Goal: Transaction & Acquisition: Purchase product/service

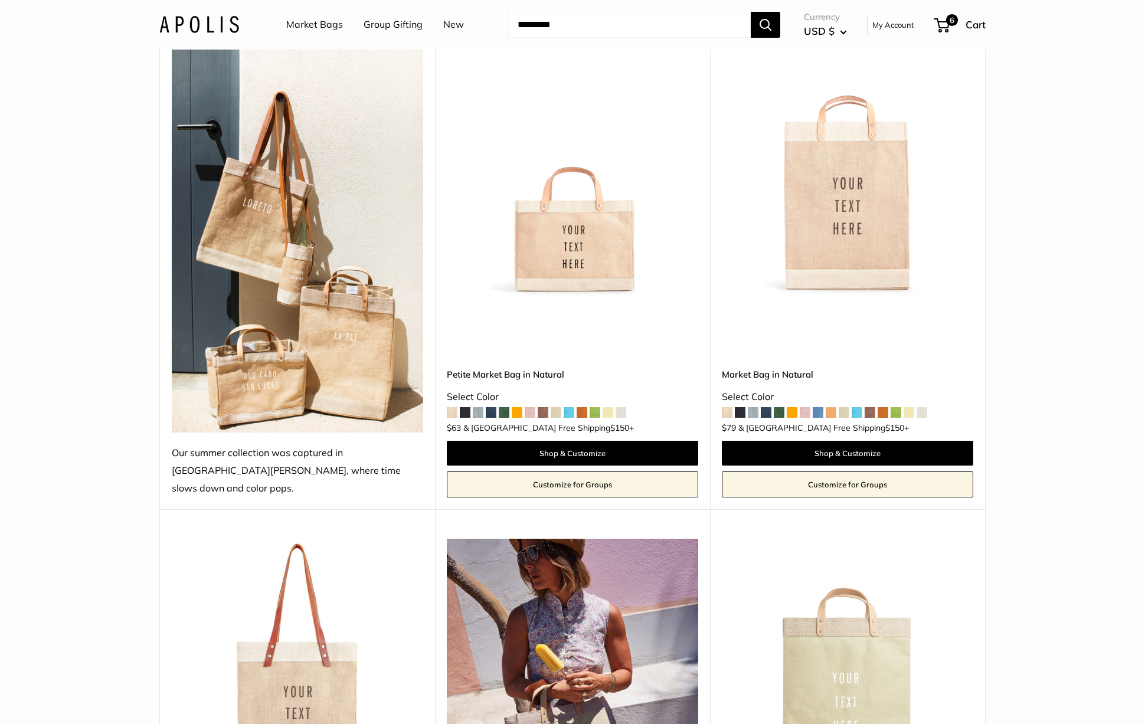
scroll to position [152, 0]
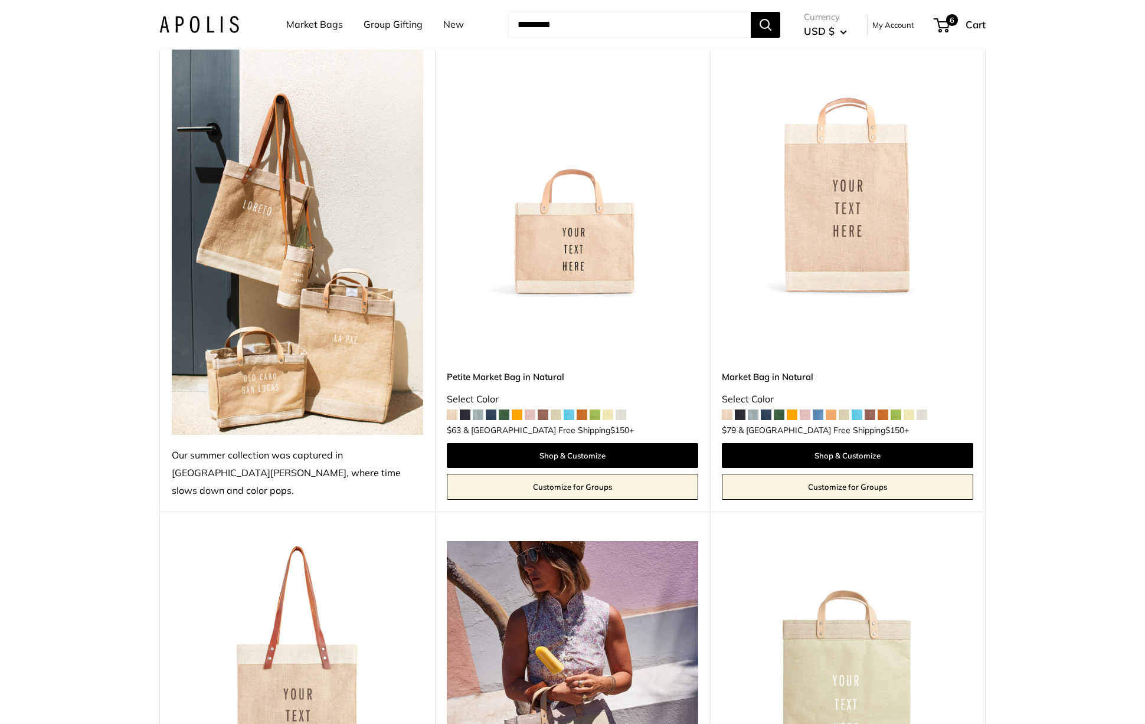
drag, startPoint x: 486, startPoint y: 477, endPoint x: 348, endPoint y: 453, distance: 140.3
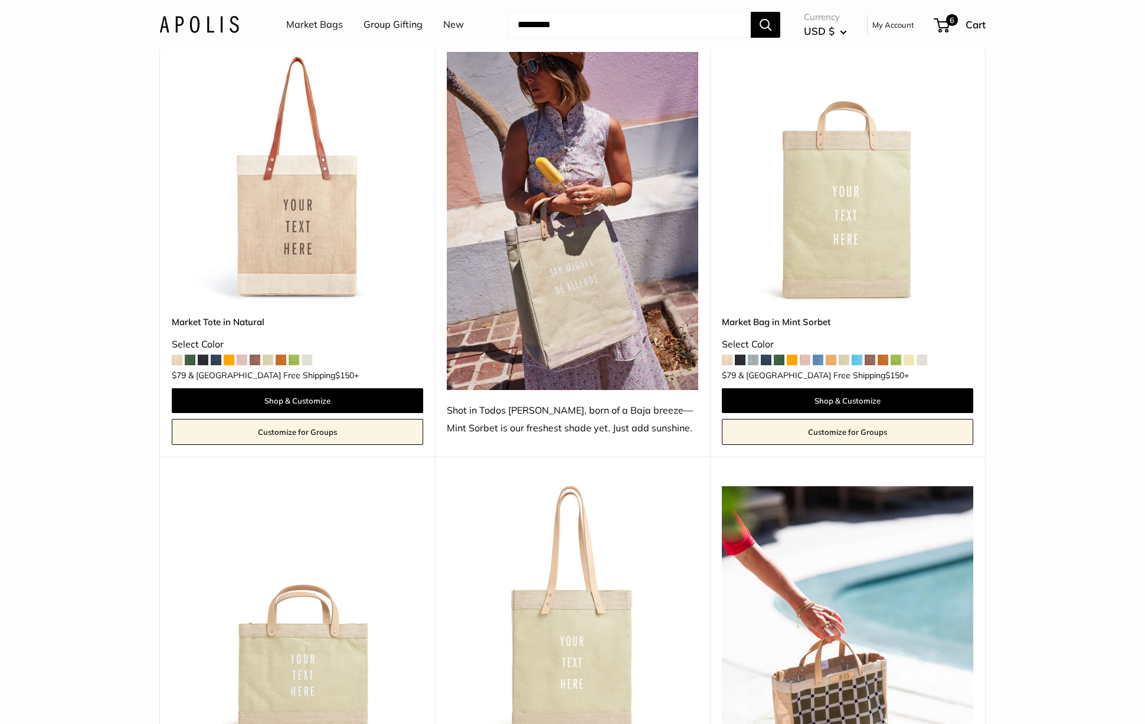
scroll to position [0, 0]
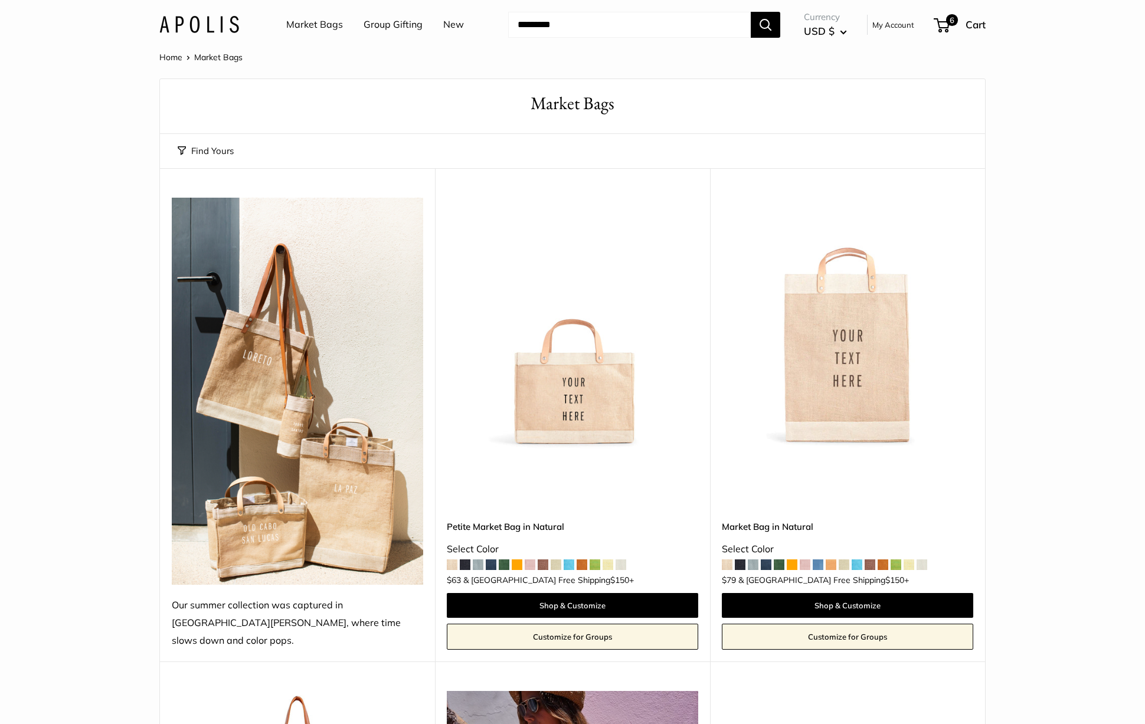
click at [334, 19] on link "Market Bags" at bounding box center [314, 25] width 57 height 18
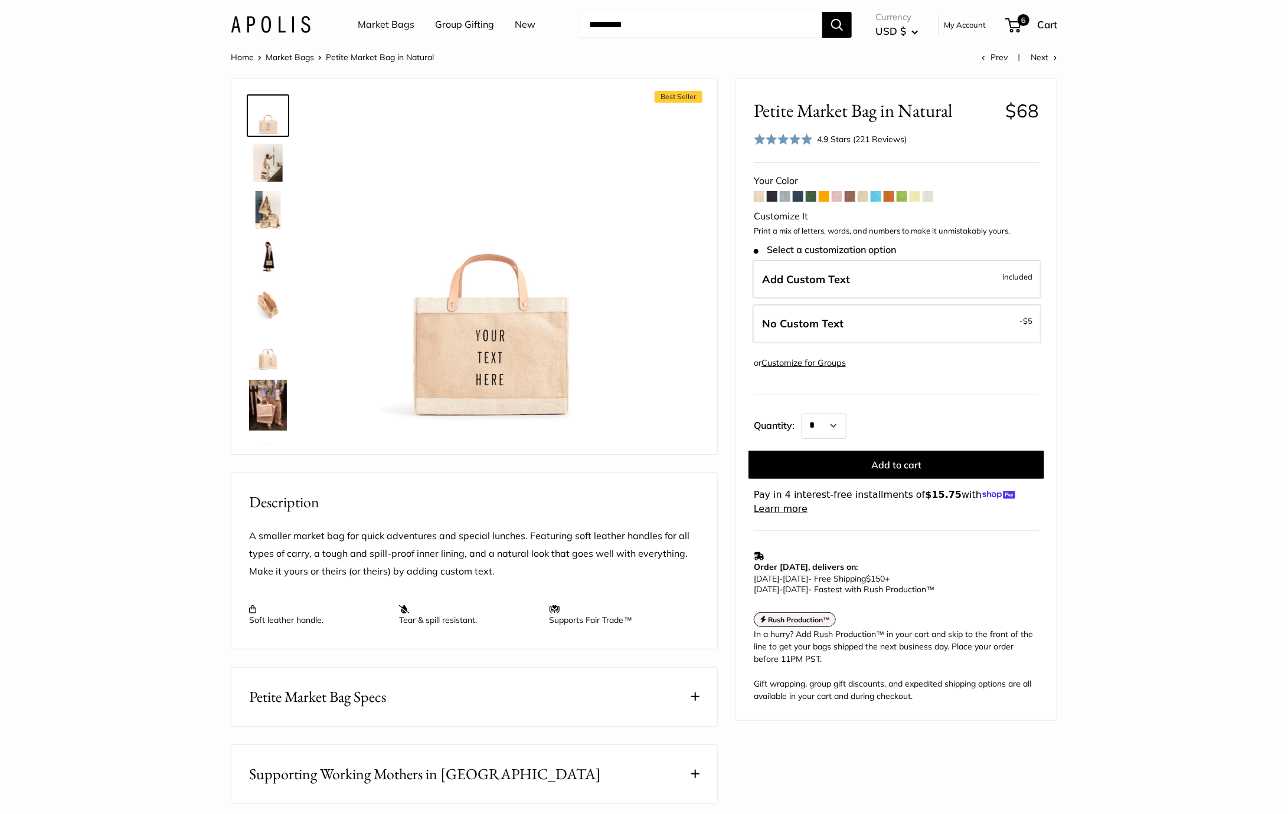
click at [361, 20] on link "Market Bags" at bounding box center [386, 25] width 57 height 18
click at [273, 31] on img at bounding box center [271, 24] width 80 height 17
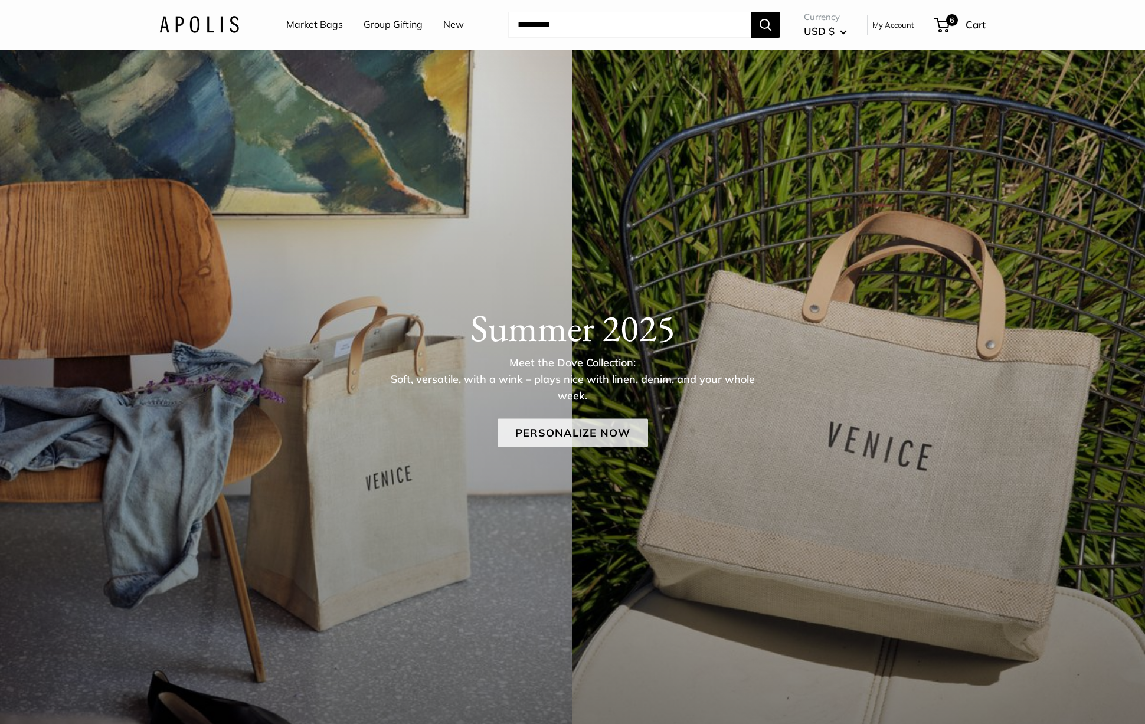
click at [570, 440] on link "Personalize Now" at bounding box center [572, 432] width 150 height 28
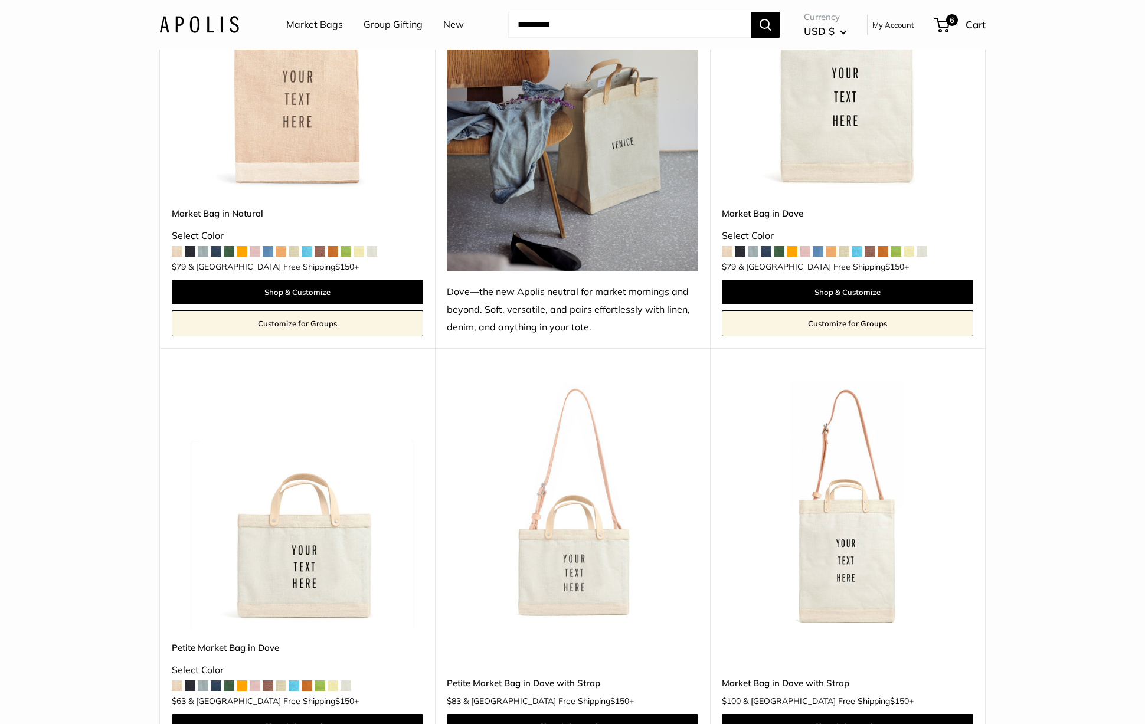
scroll to position [759, 0]
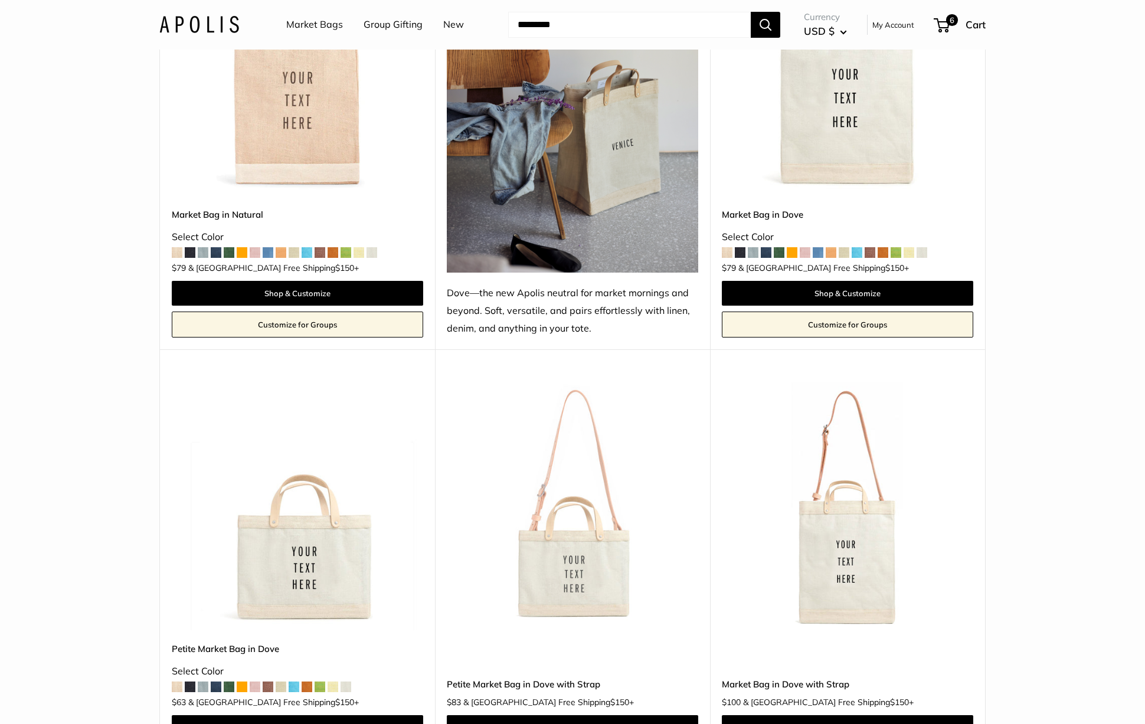
click at [0, 0] on img at bounding box center [0, 0] width 0 height 0
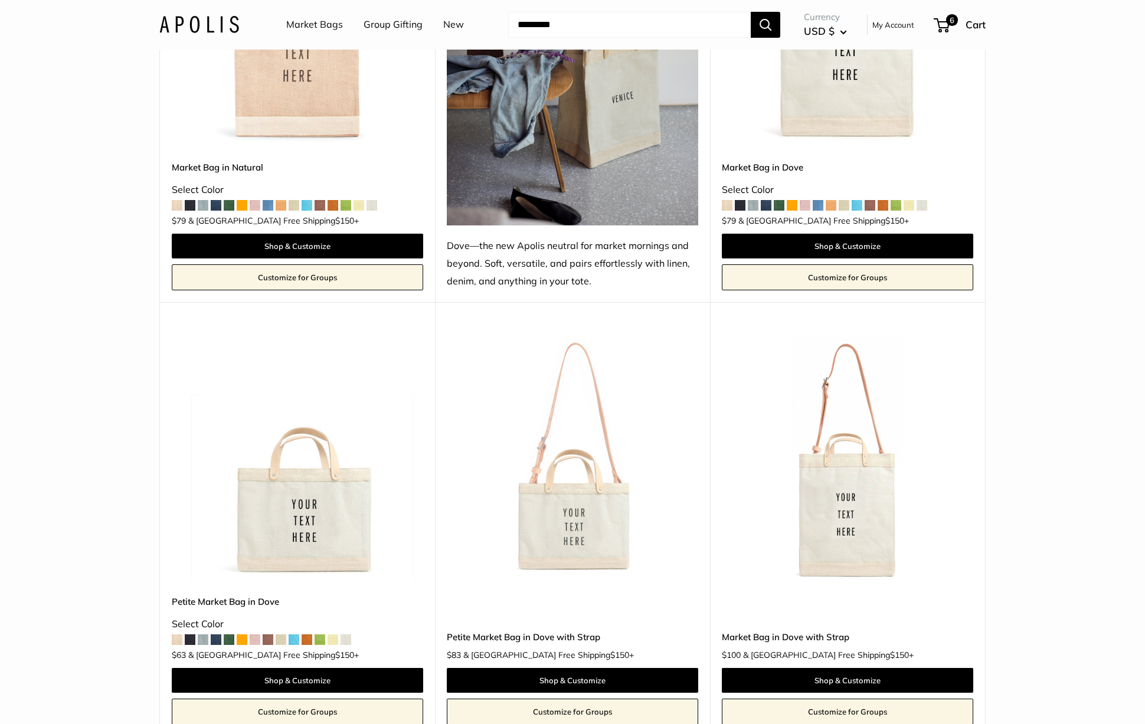
scroll to position [805, 0]
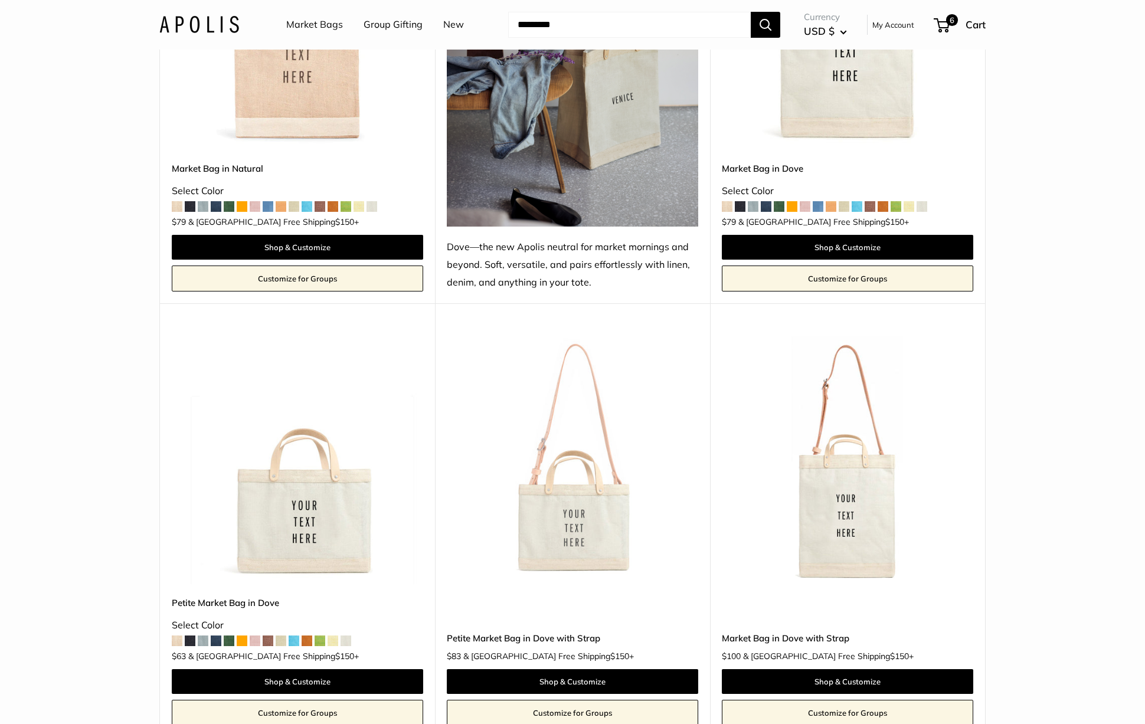
drag, startPoint x: 123, startPoint y: 362, endPoint x: 122, endPoint y: 371, distance: 9.5
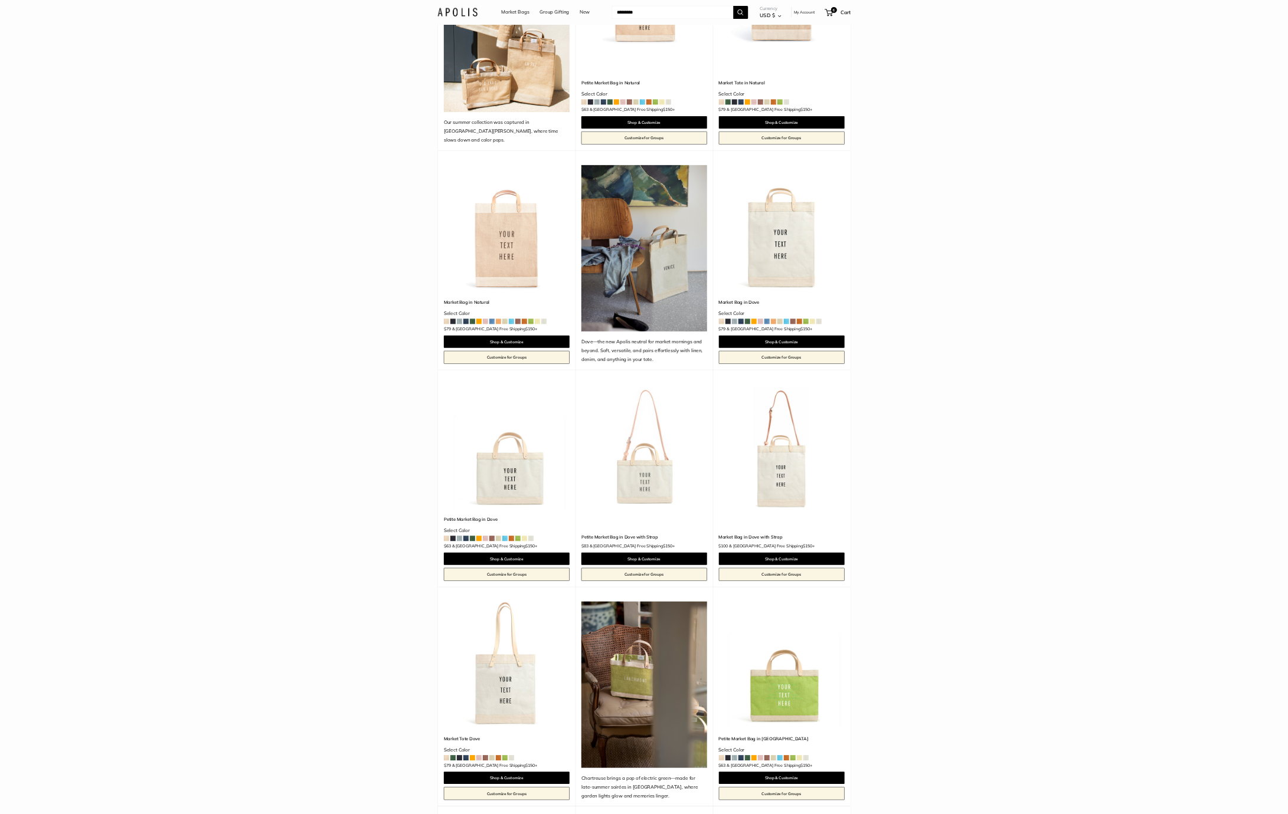
scroll to position [371, 0]
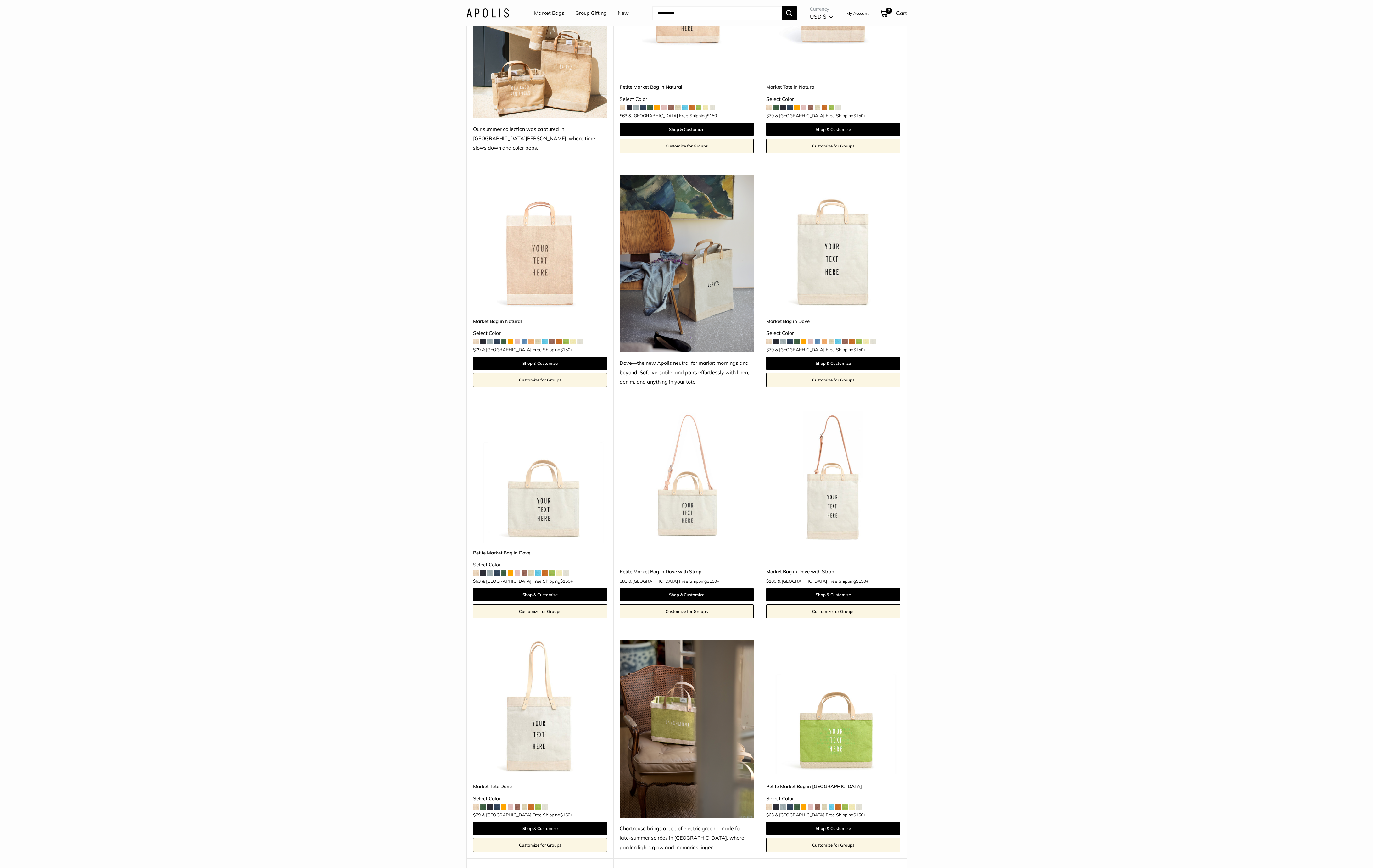
click at [0, 0] on img at bounding box center [0, 0] width 0 height 0
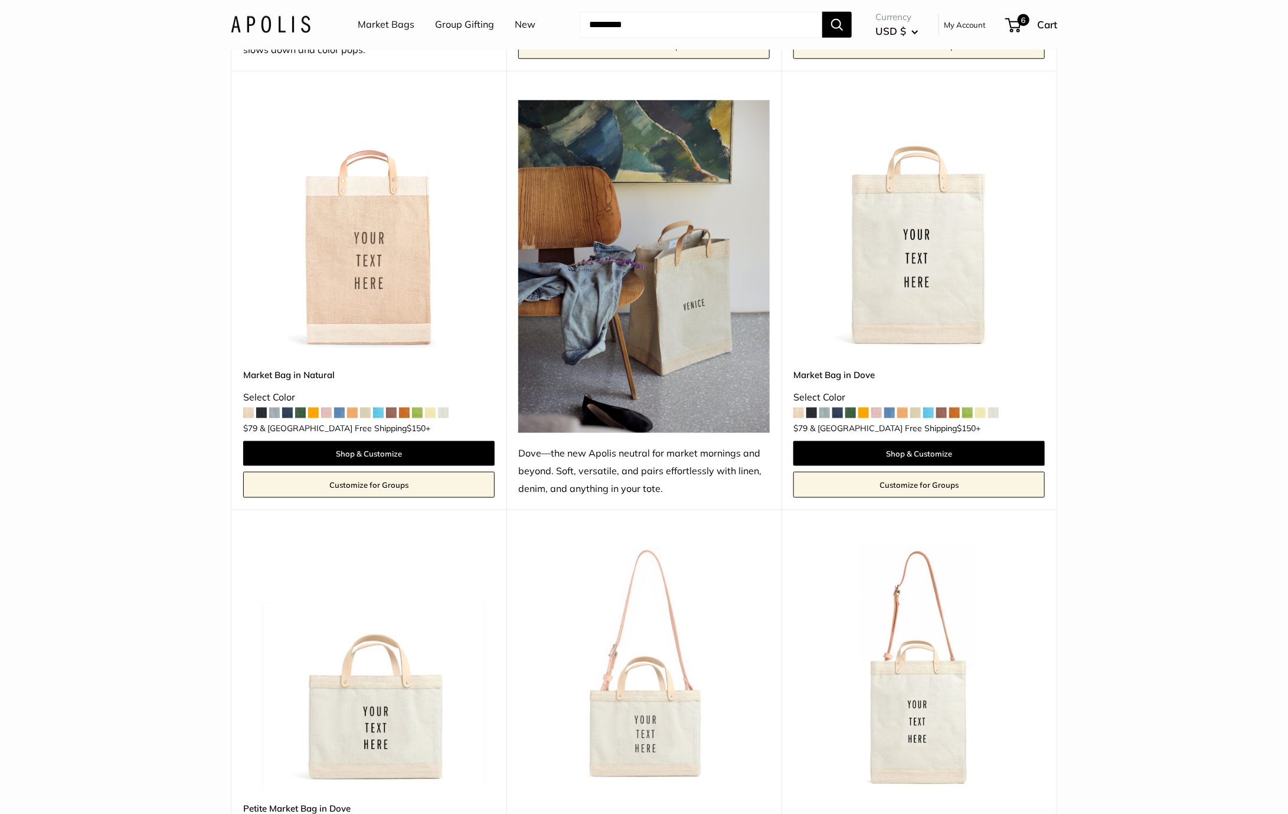
scroll to position [598, 0]
click at [0, 0] on img at bounding box center [0, 0] width 0 height 0
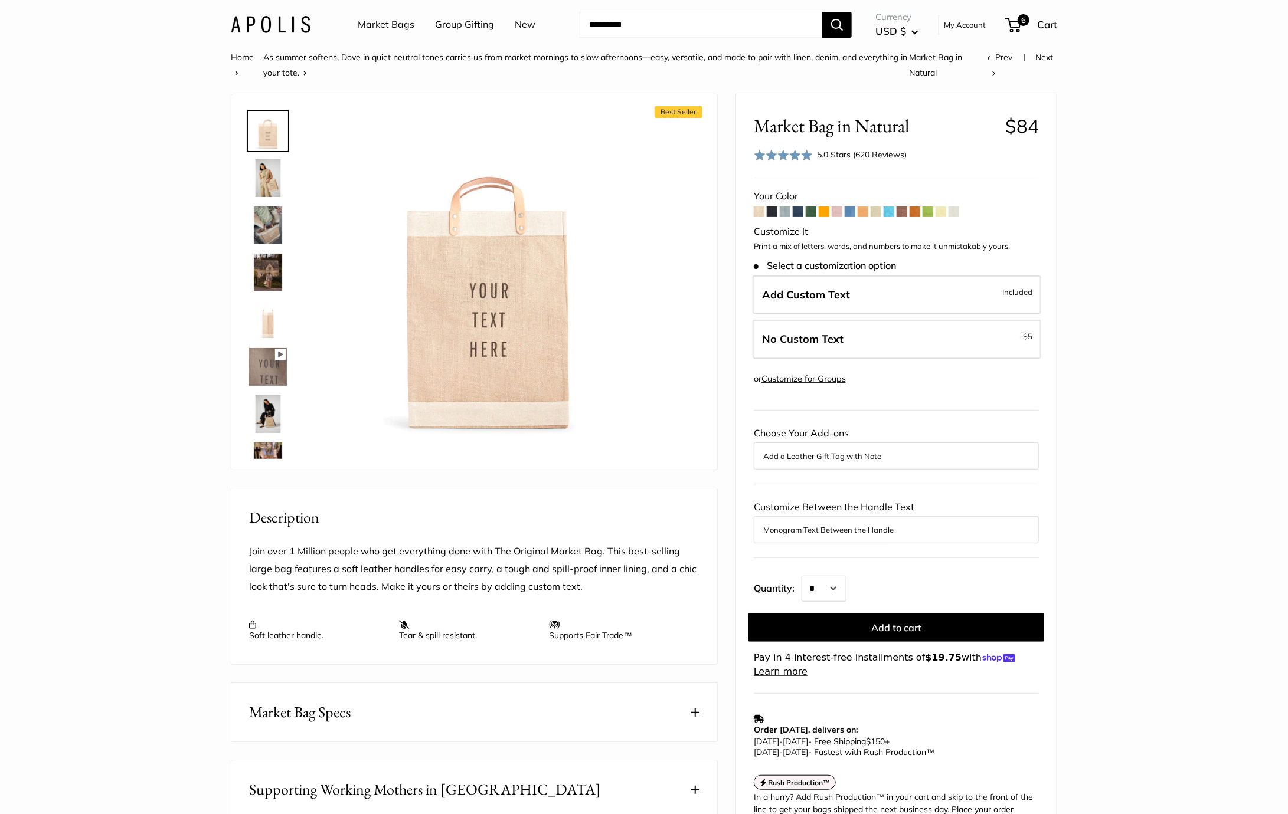
click at [1138, 305] on section "Home As summer softens, Dove in quiet neutral tones carries us from market morn…" at bounding box center [644, 551] width 1288 height 1003
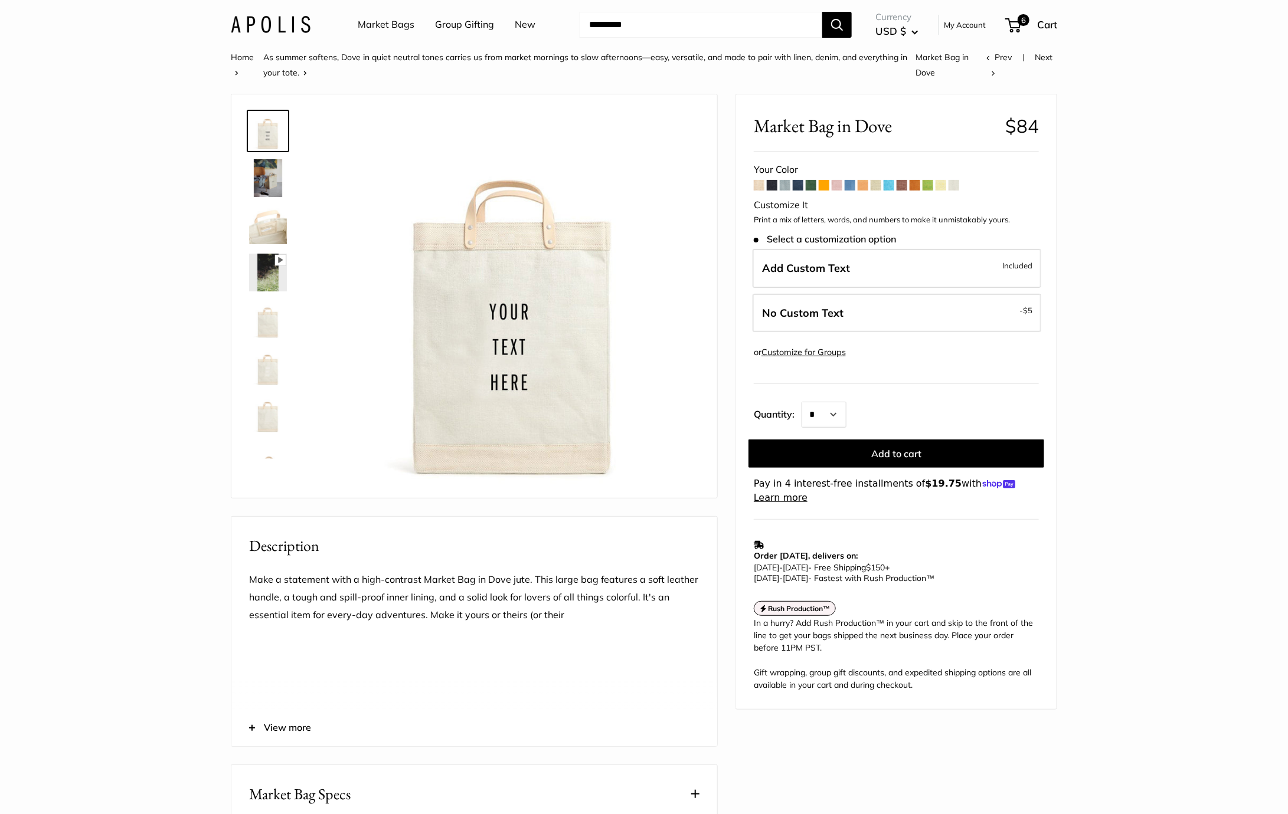
click at [276, 27] on img at bounding box center [271, 24] width 80 height 17
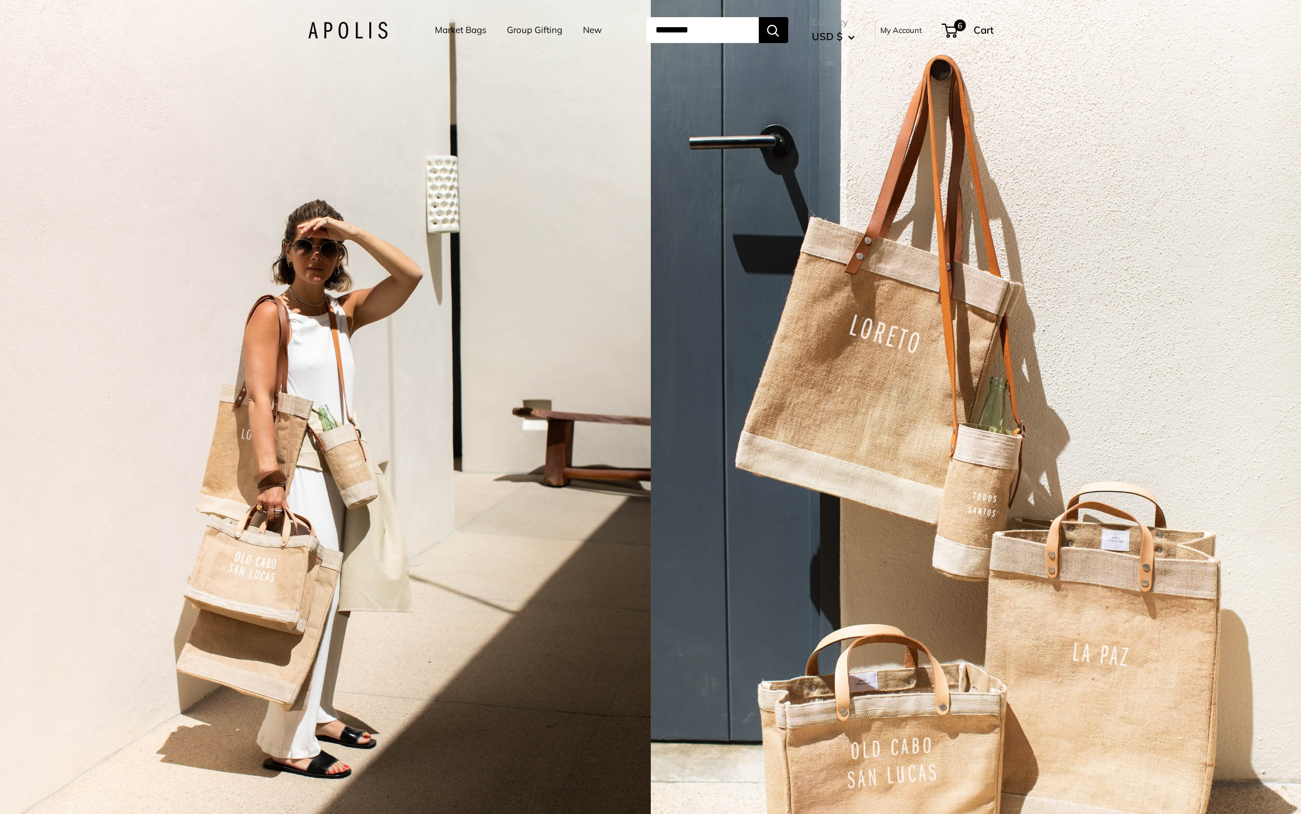
click at [522, 321] on div "2 / 7" at bounding box center [325, 407] width 651 height 814
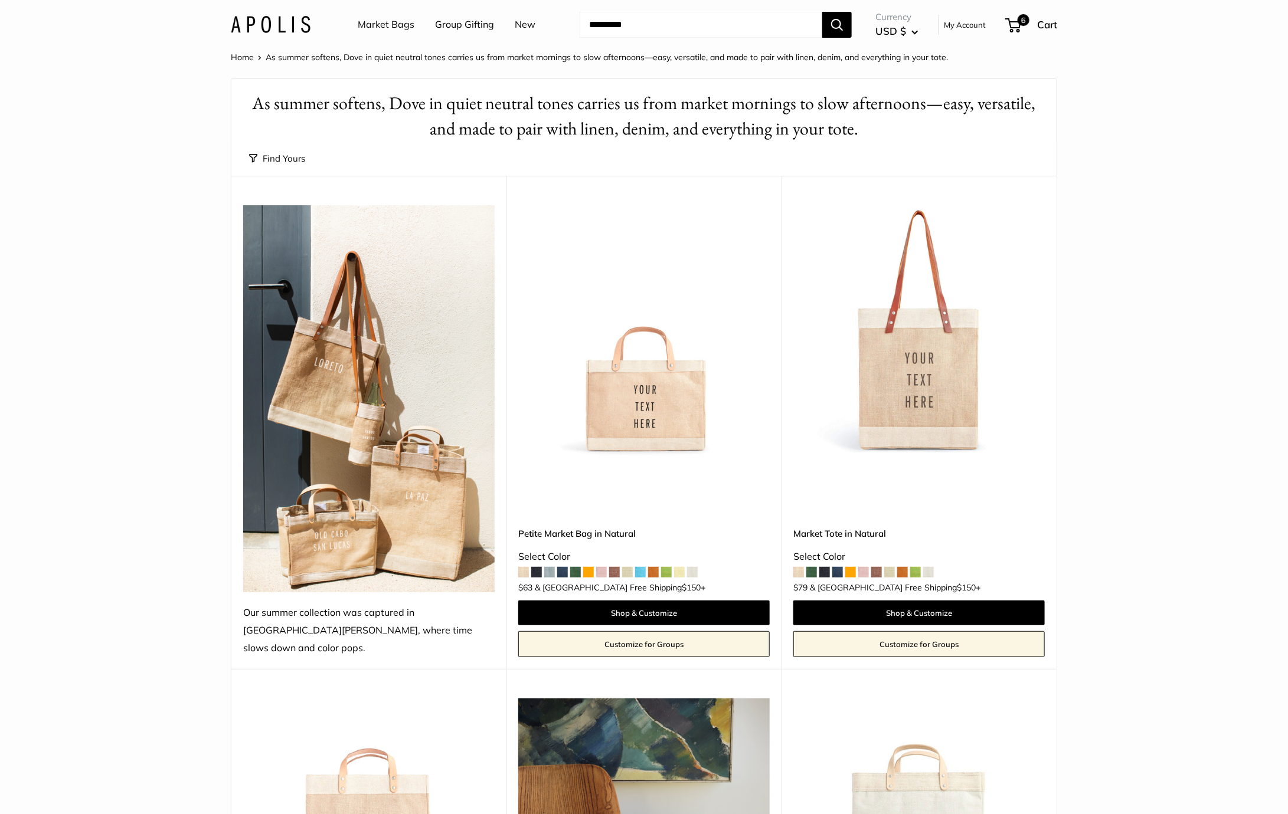
click at [0, 0] on img at bounding box center [0, 0] width 0 height 0
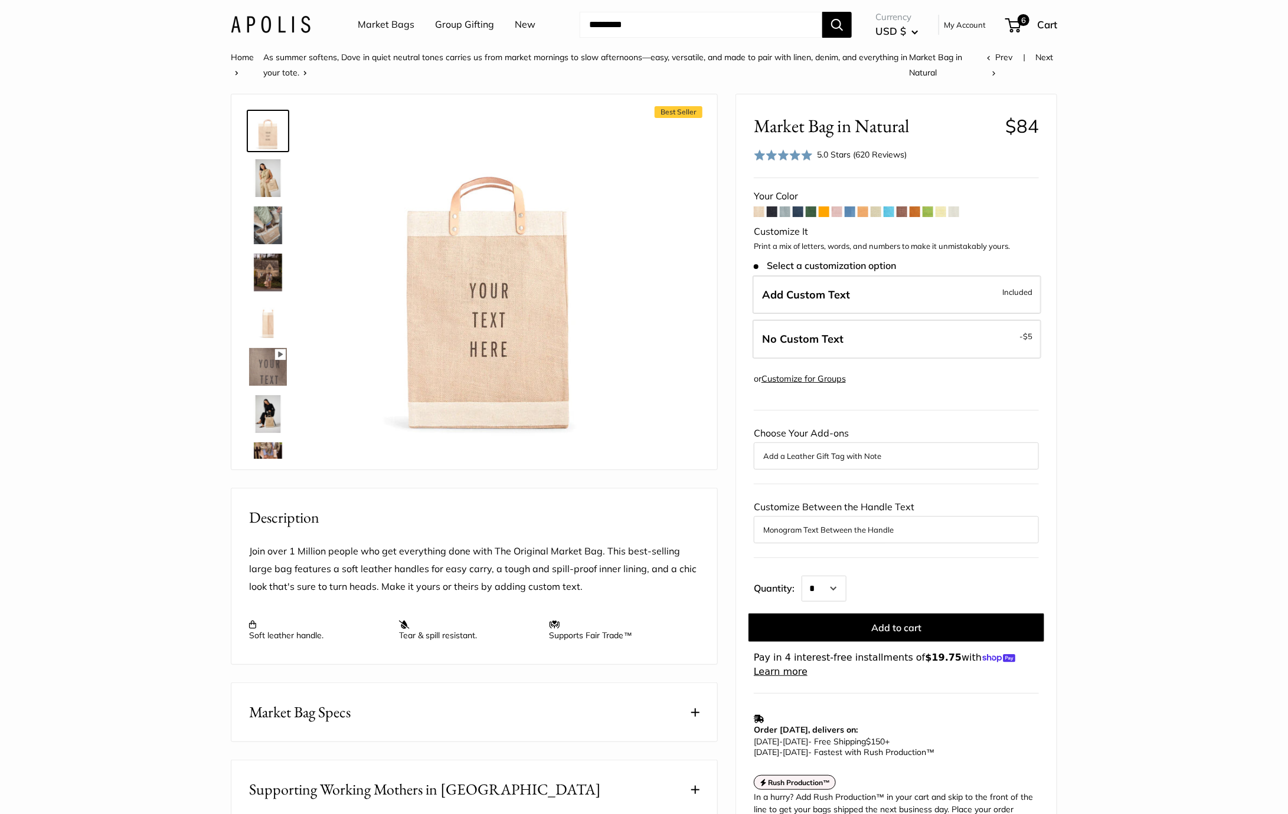
click at [883, 456] on button "Add a Leather Gift Tag with Note" at bounding box center [896, 456] width 266 height 14
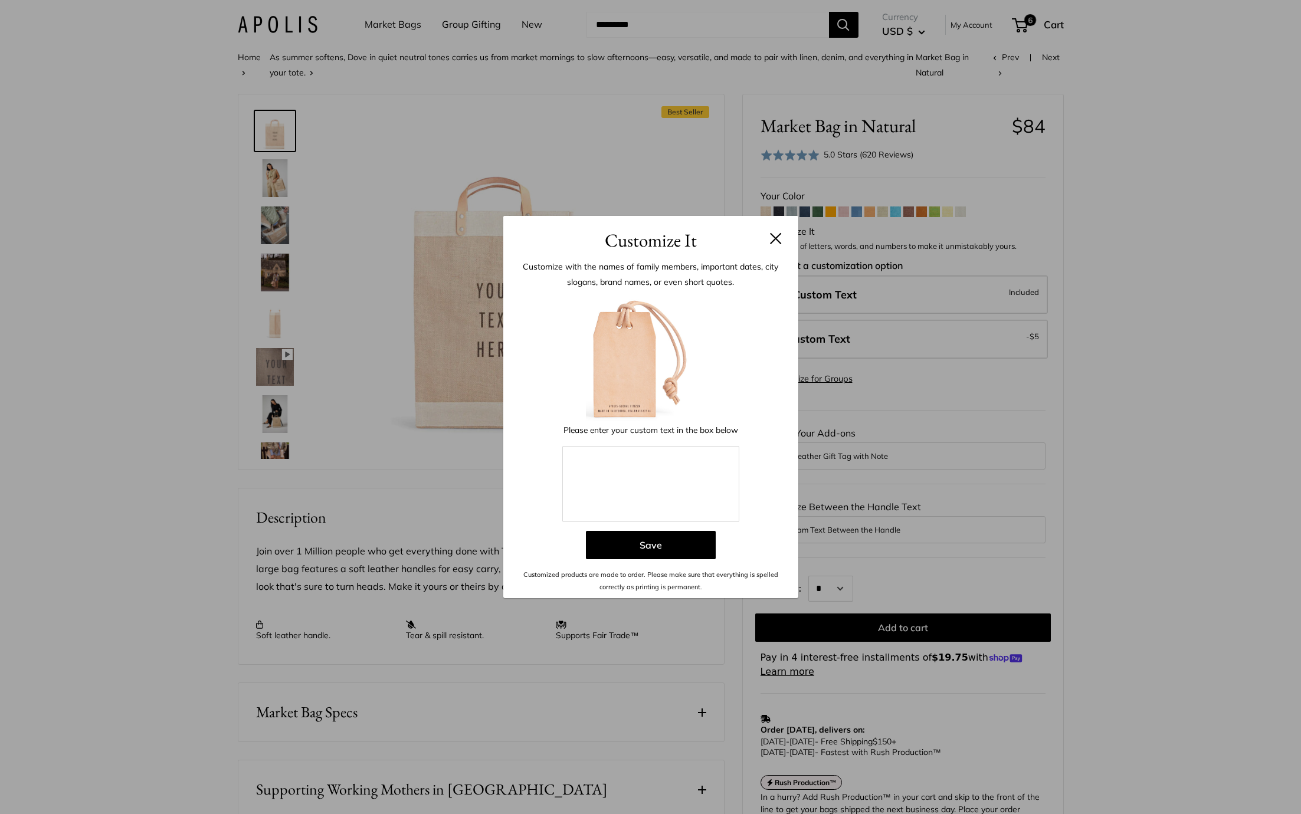
click at [774, 243] on button at bounding box center [776, 239] width 12 height 12
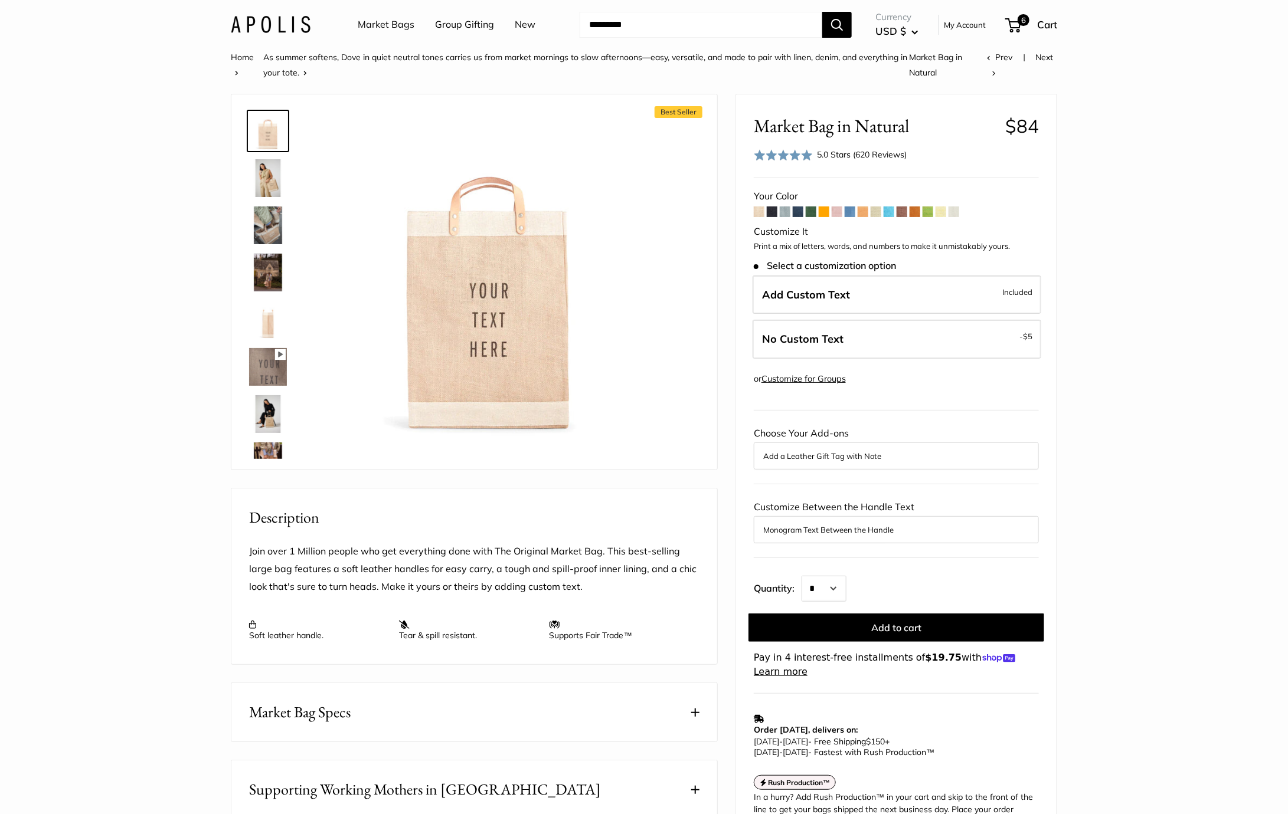
click at [888, 526] on button "Monogram Text Between the Handle" at bounding box center [896, 530] width 266 height 14
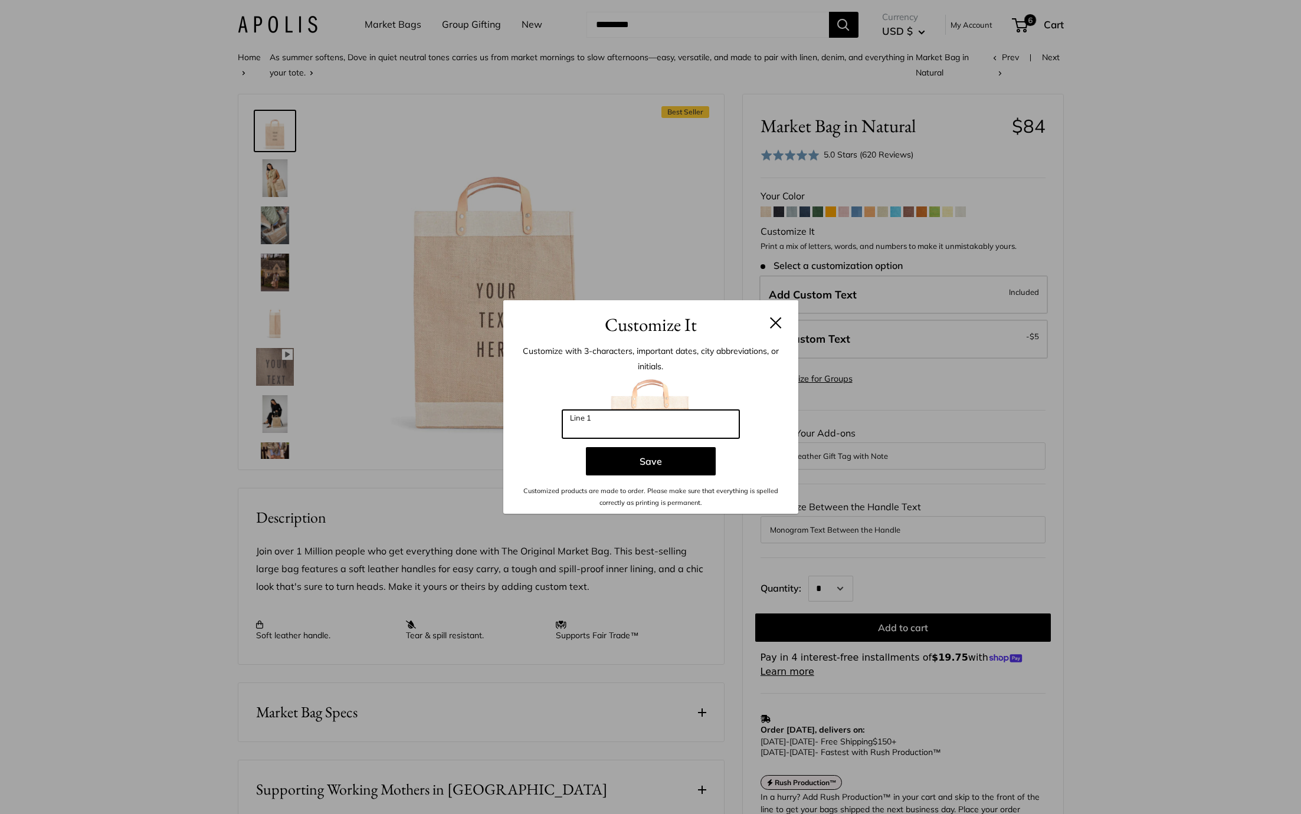
click at [640, 430] on input "Line 1" at bounding box center [650, 424] width 177 height 28
type input "***"
click at [658, 462] on button "Save" at bounding box center [651, 461] width 130 height 28
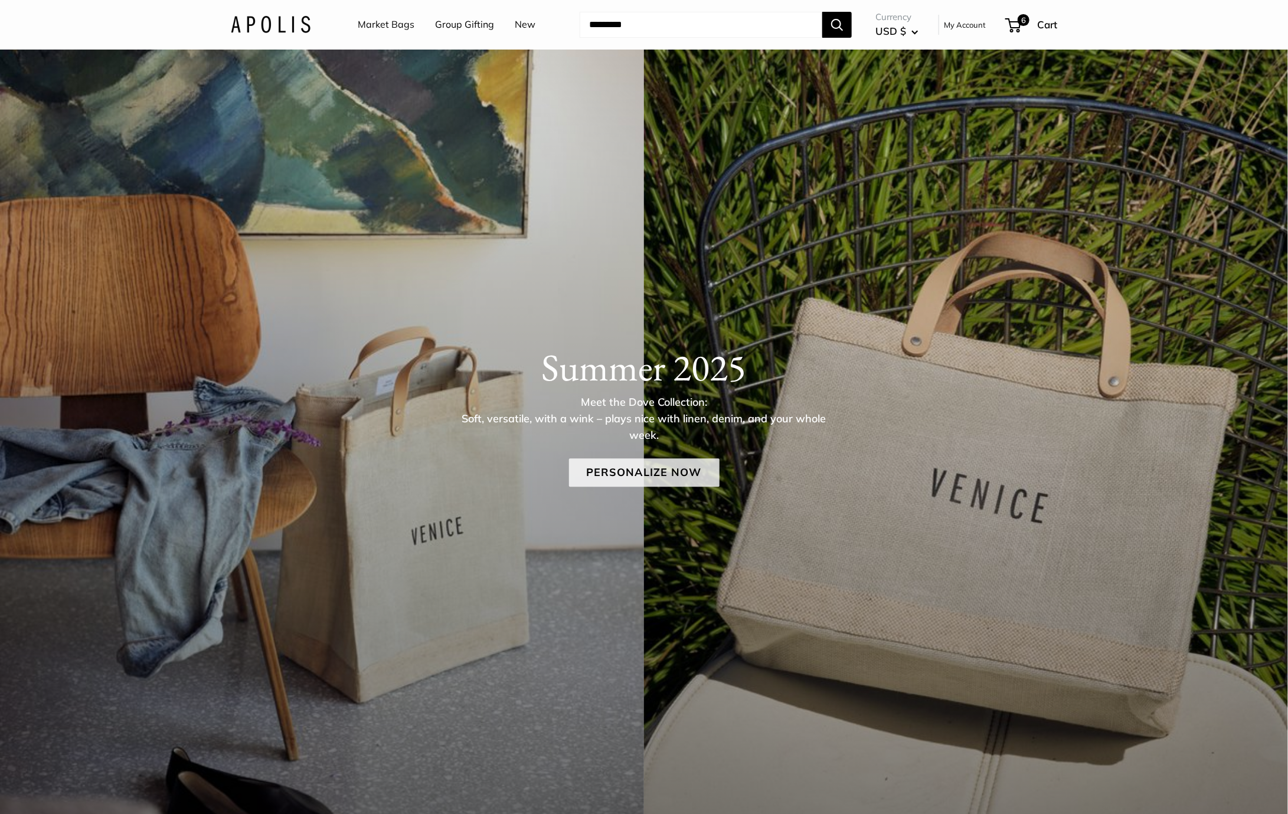
click at [667, 471] on link "Personalize Now" at bounding box center [644, 473] width 150 height 28
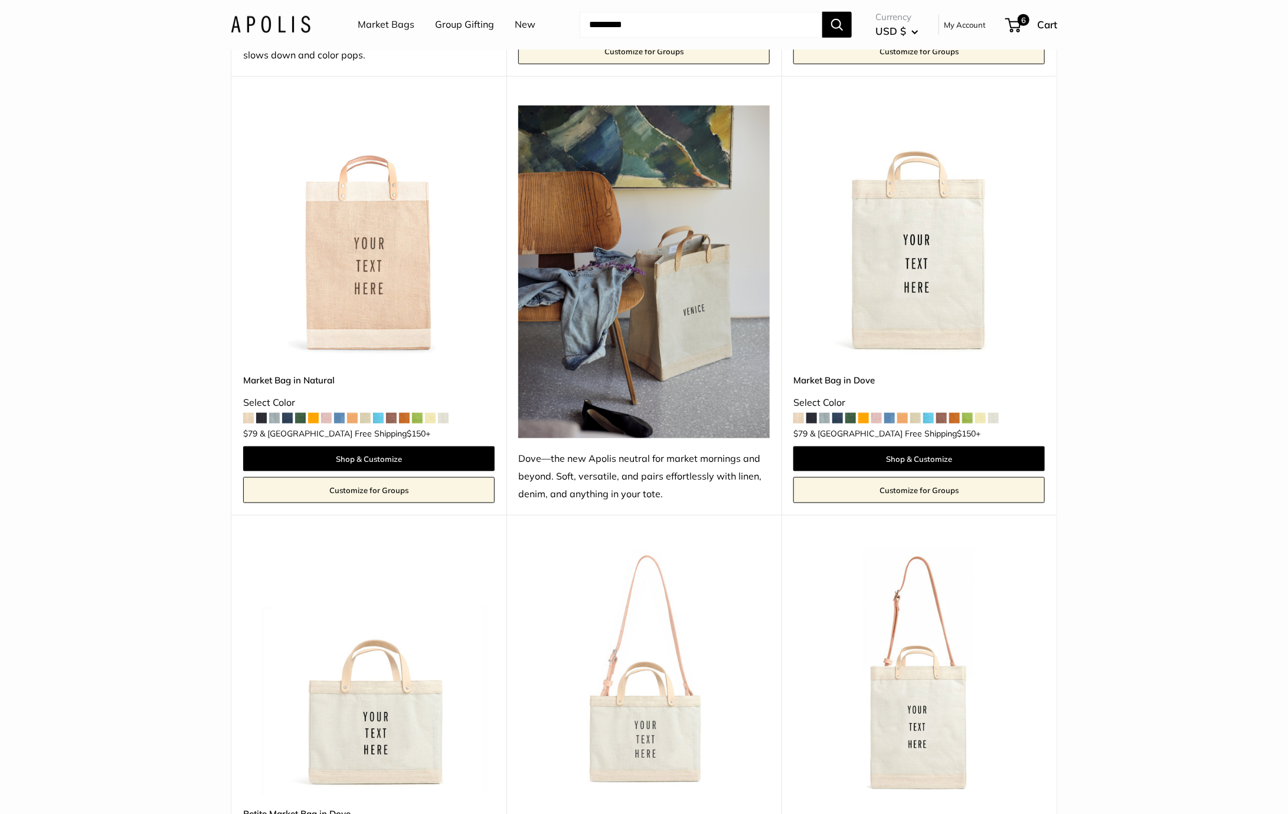
scroll to position [776, 0]
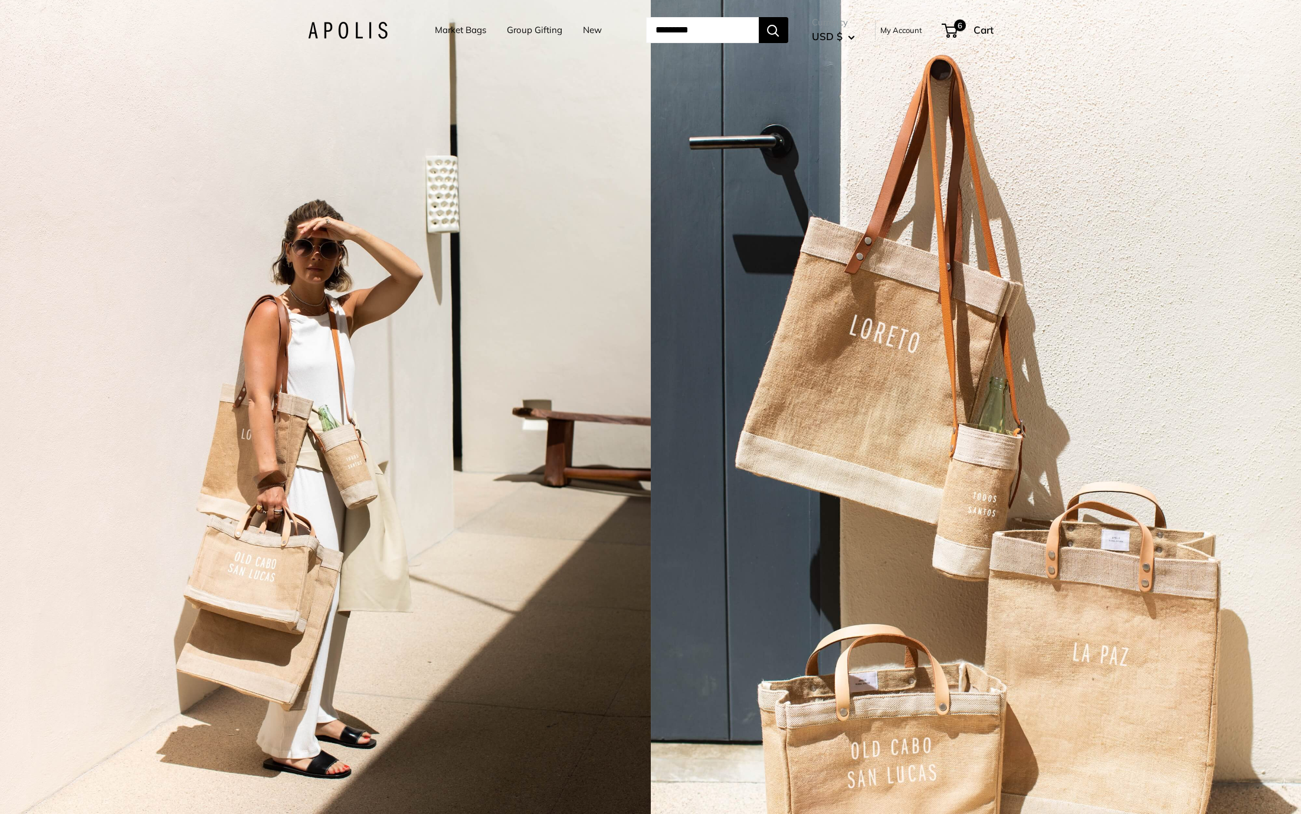
click at [451, 270] on div "2 / 7" at bounding box center [325, 407] width 651 height 814
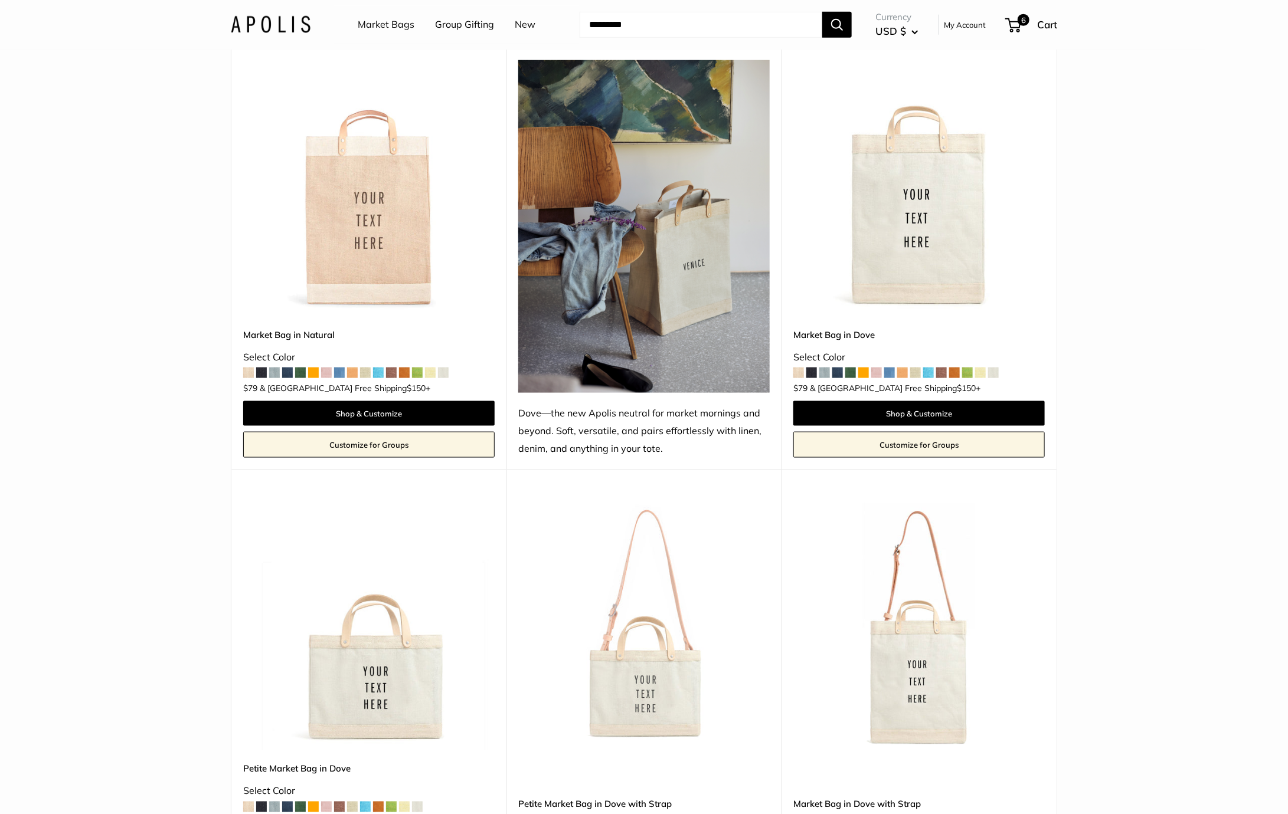
scroll to position [738, 0]
